Goal: Transaction & Acquisition: Purchase product/service

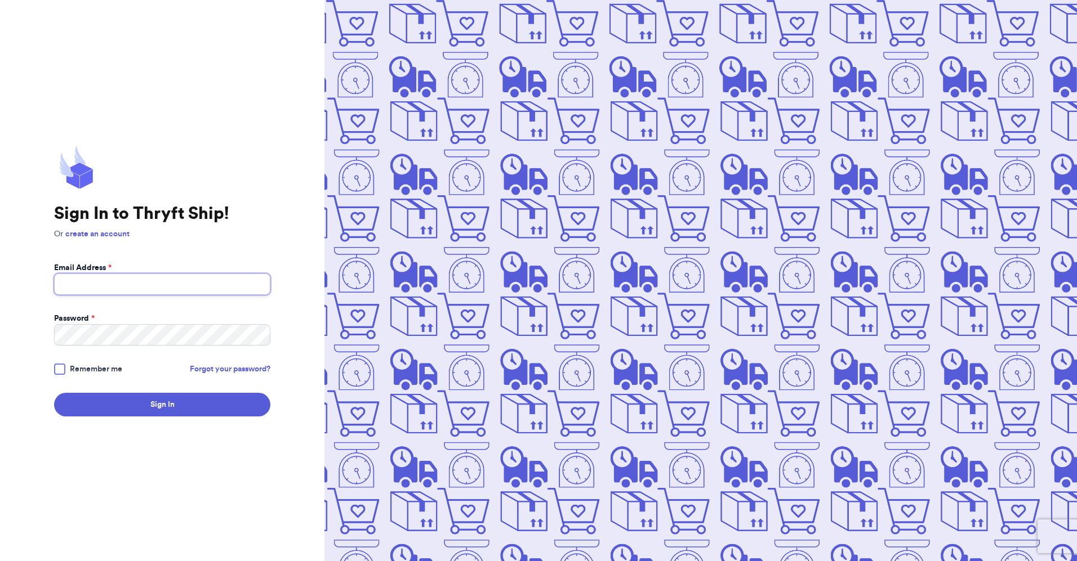
drag, startPoint x: 124, startPoint y: 285, endPoint x: 123, endPoint y: 301, distance: 15.8
click at [122, 286] on input "Email Address *" at bounding box center [162, 284] width 216 height 21
type input "[EMAIL_ADDRESS][DOMAIN_NAME]"
click at [54, 393] on button "Sign In" at bounding box center [162, 405] width 216 height 24
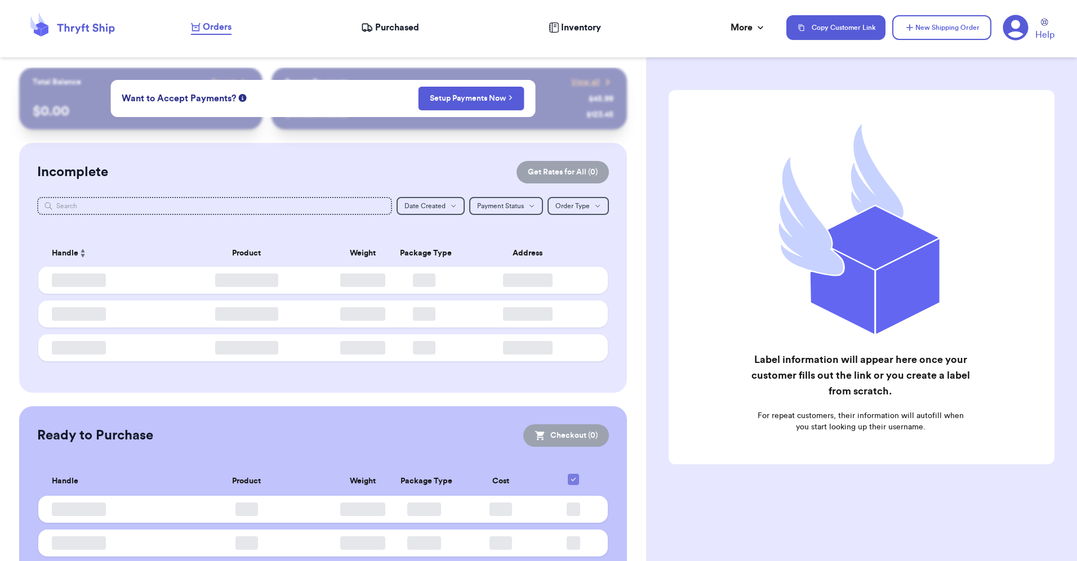
checkbox input "false"
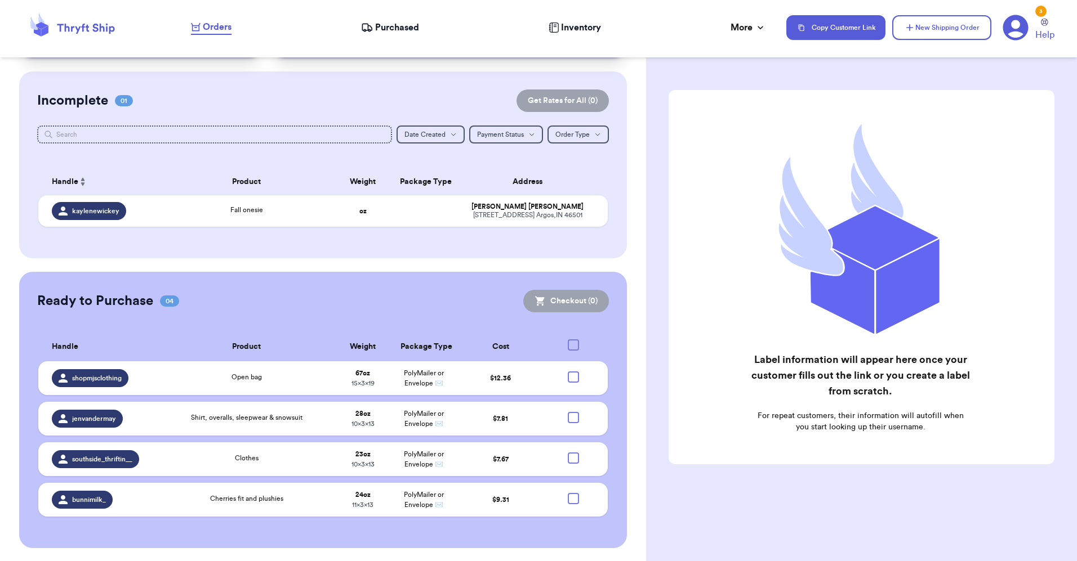
scroll to position [72, 0]
click at [572, 417] on td at bounding box center [576, 418] width 61 height 34
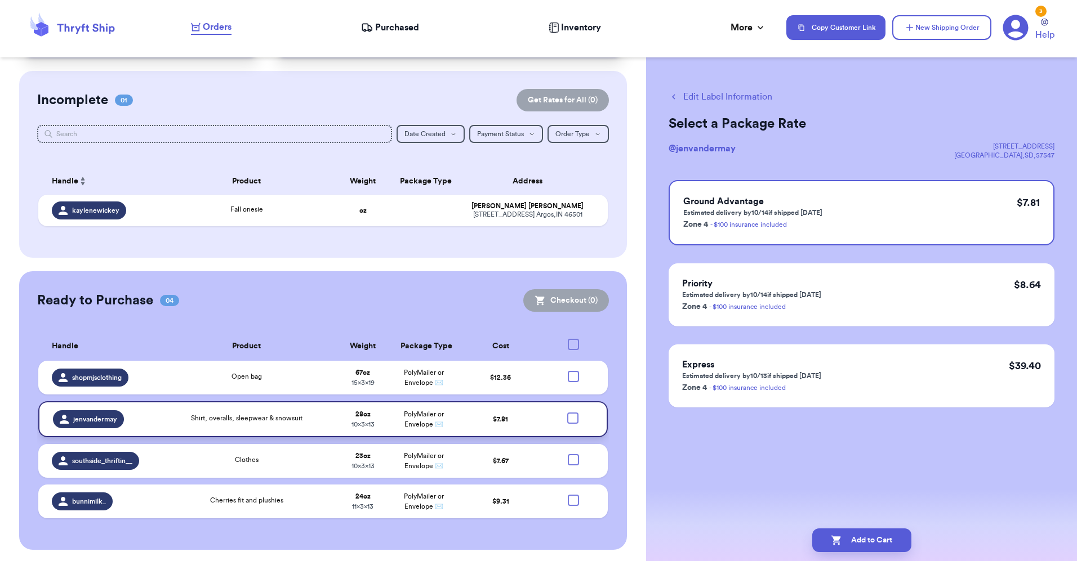
click at [567, 420] on div at bounding box center [572, 418] width 11 height 11
click at [572, 413] on input "checkbox" at bounding box center [572, 412] width 1 height 1
checkbox input "true"
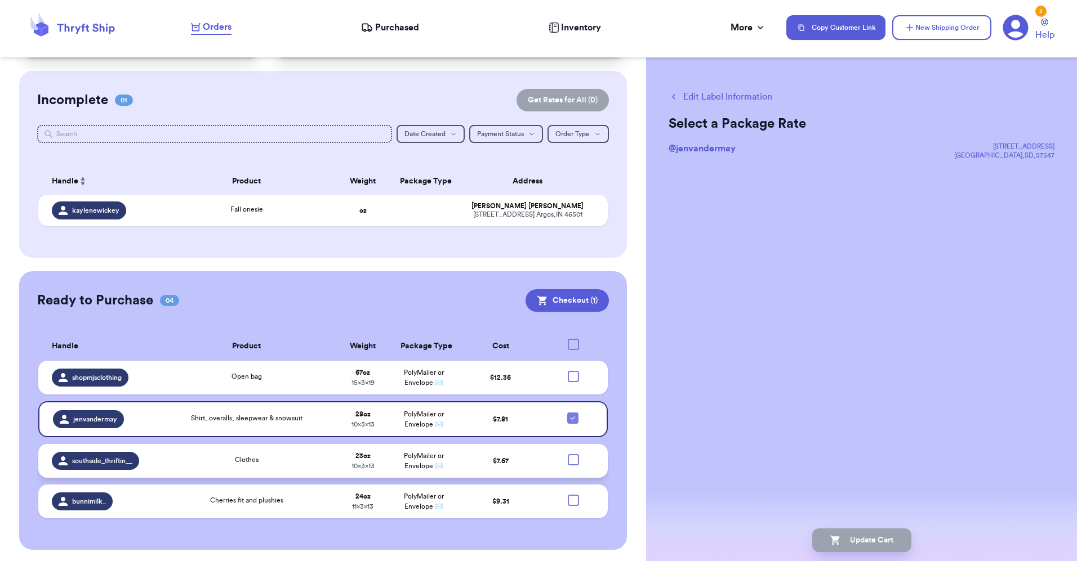
click at [568, 459] on div at bounding box center [573, 459] width 11 height 11
click at [573, 454] on input "checkbox" at bounding box center [573, 454] width 1 height 1
checkbox input "true"
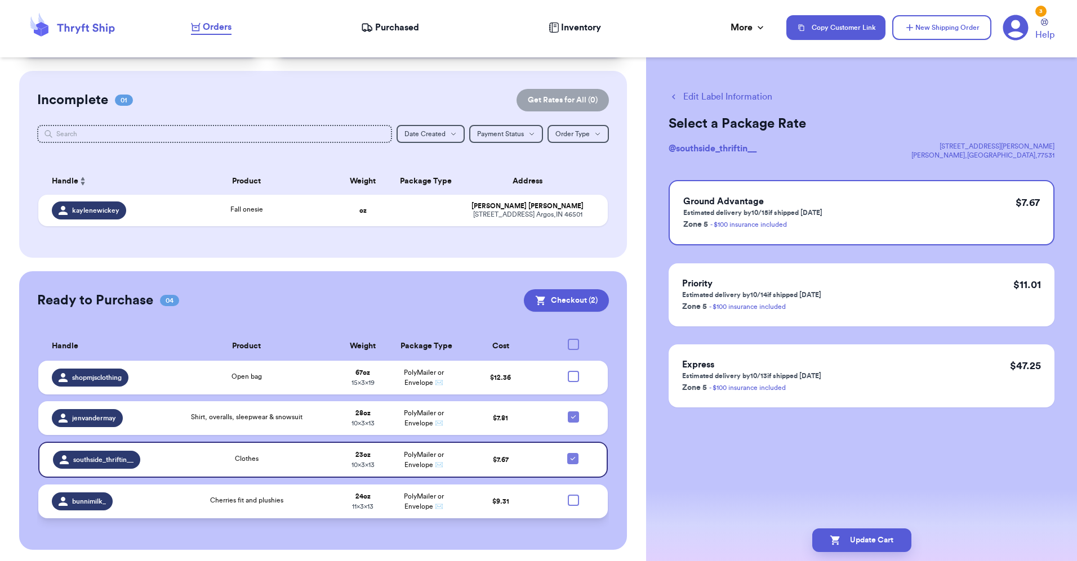
click at [568, 496] on div at bounding box center [573, 500] width 11 height 11
click at [573, 495] on input "checkbox" at bounding box center [573, 494] width 1 height 1
checkbox input "true"
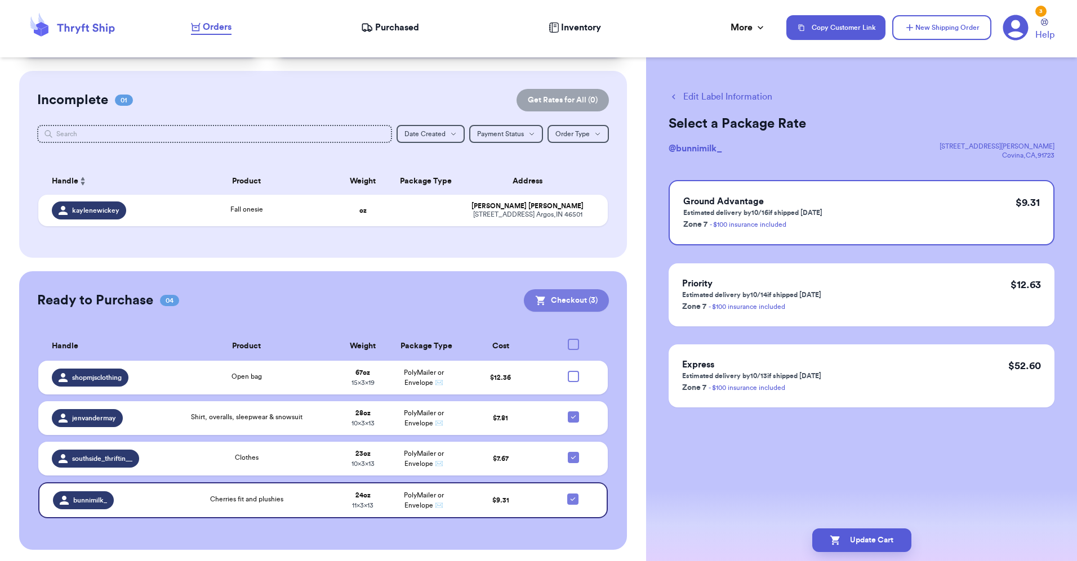
click at [557, 304] on button "Checkout ( 3 )" at bounding box center [566, 300] width 85 height 23
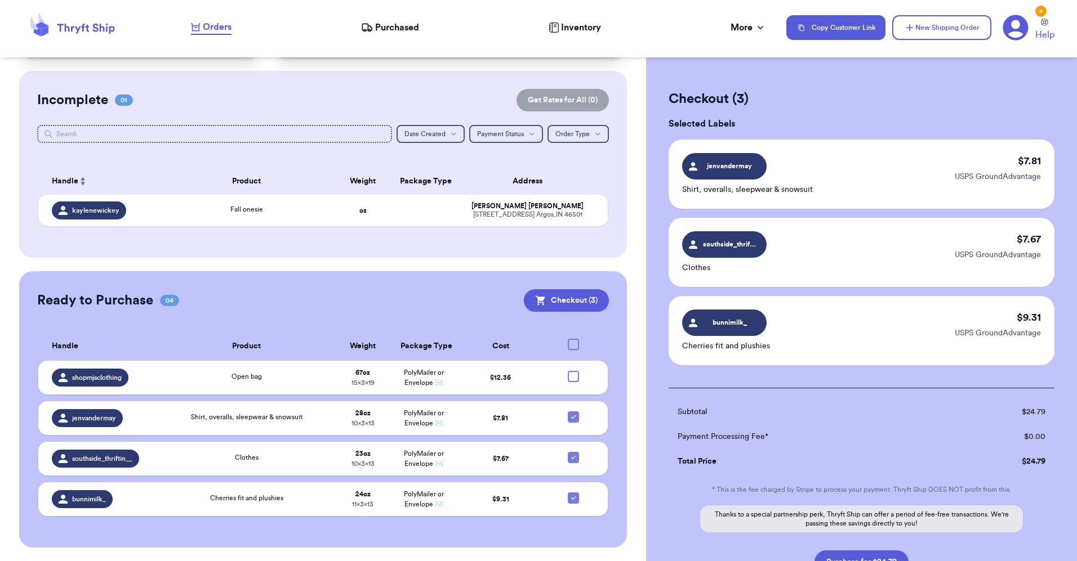
scroll to position [92, 0]
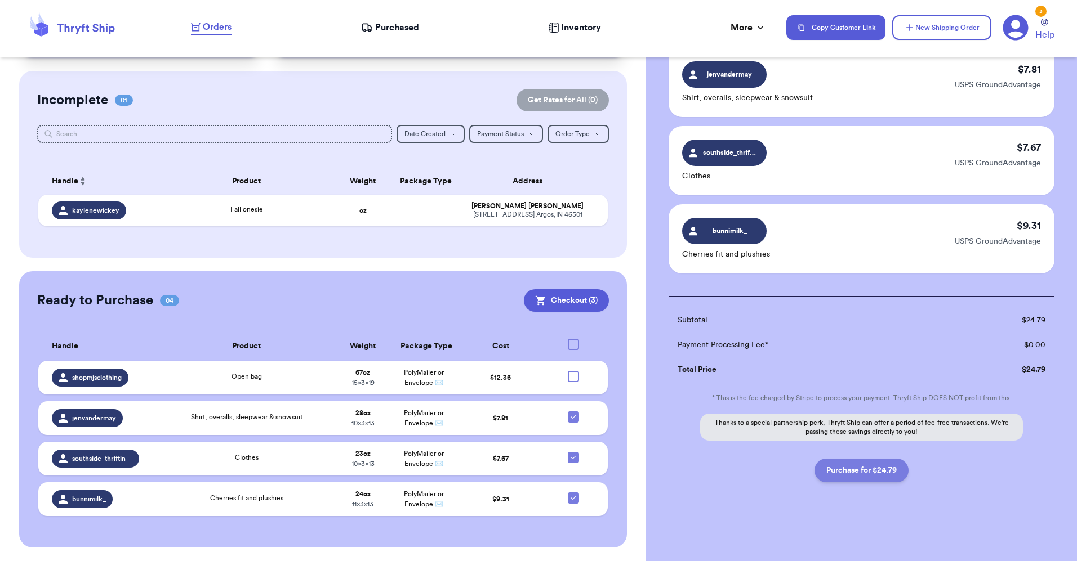
click at [857, 472] on button "Purchase for $24.79" at bounding box center [861, 471] width 94 height 24
checkbox input "false"
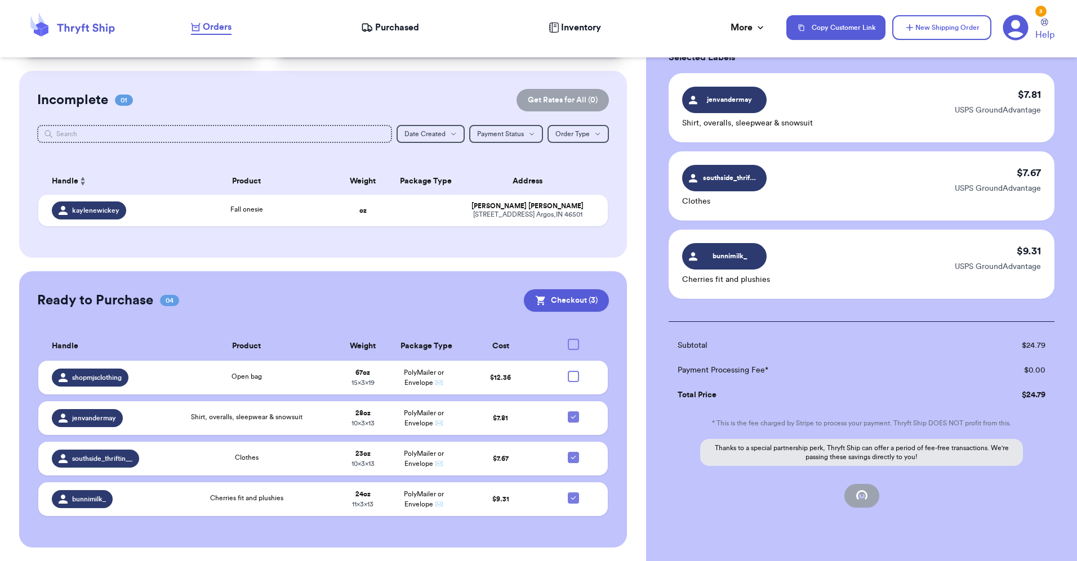
scroll to position [0, 0]
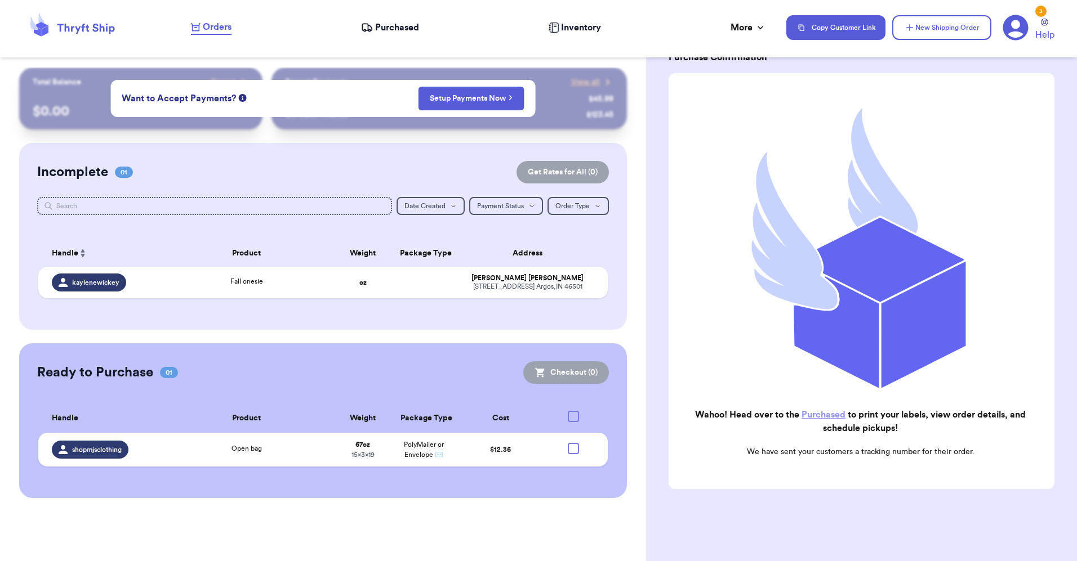
click at [375, 28] on span "Purchased" at bounding box center [397, 28] width 44 height 14
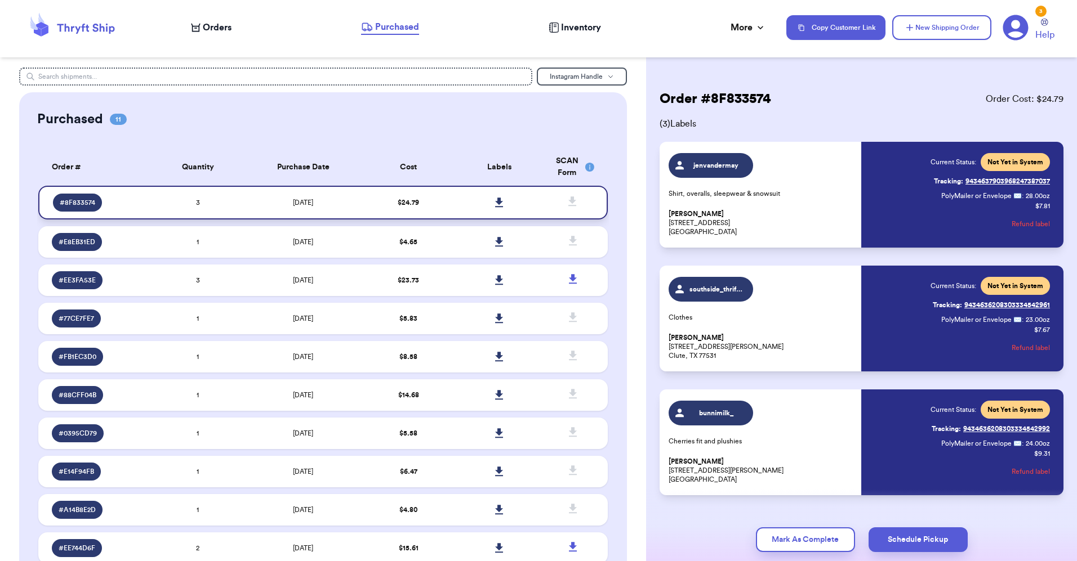
click at [495, 203] on icon at bounding box center [499, 203] width 8 height 10
